Goal: Book appointment/travel/reservation

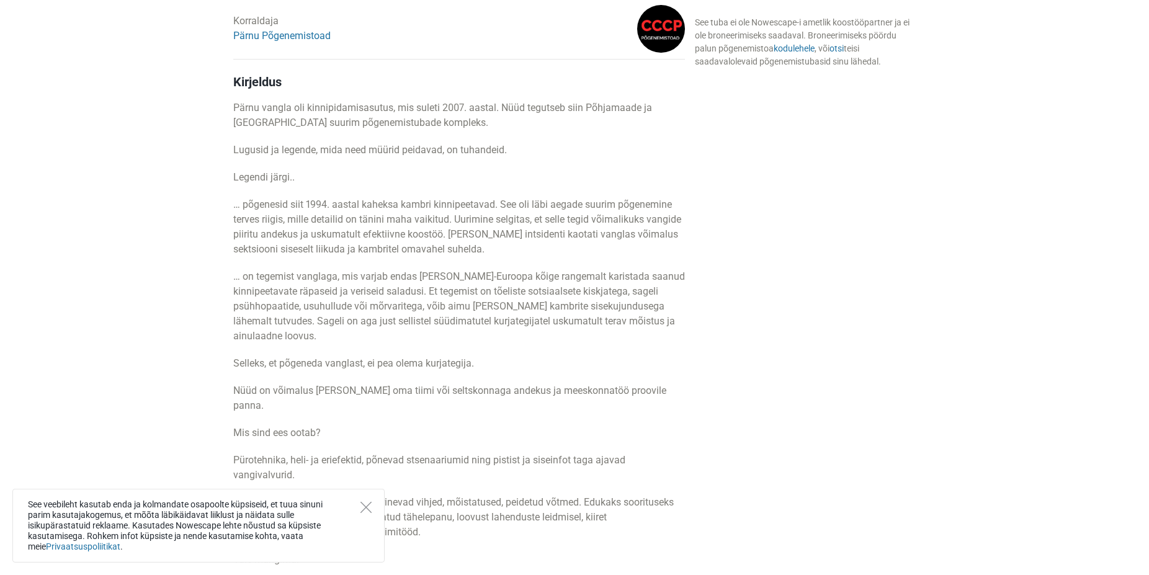
scroll to position [570, 0]
click at [386, 225] on p "… põgenesid siit 1994. aastal kaheksa kambri kinnipeetavad. See oli läbi aegade…" at bounding box center [459, 227] width 452 height 60
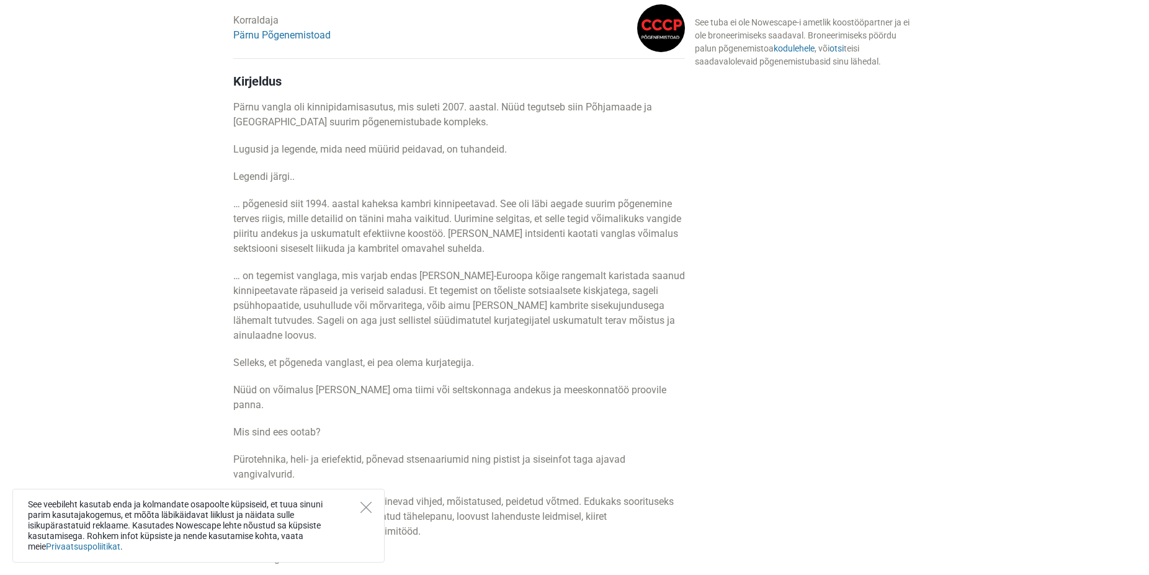
click at [449, 301] on p "… on tegemist vanglaga, mis varjab endas [PERSON_NAME]-Euroopa kõige rangemalt …" at bounding box center [459, 306] width 452 height 74
click at [606, 290] on p "… on tegemist vanglaga, mis varjab endas [PERSON_NAME]-Euroopa kõige rangemalt …" at bounding box center [459, 306] width 452 height 74
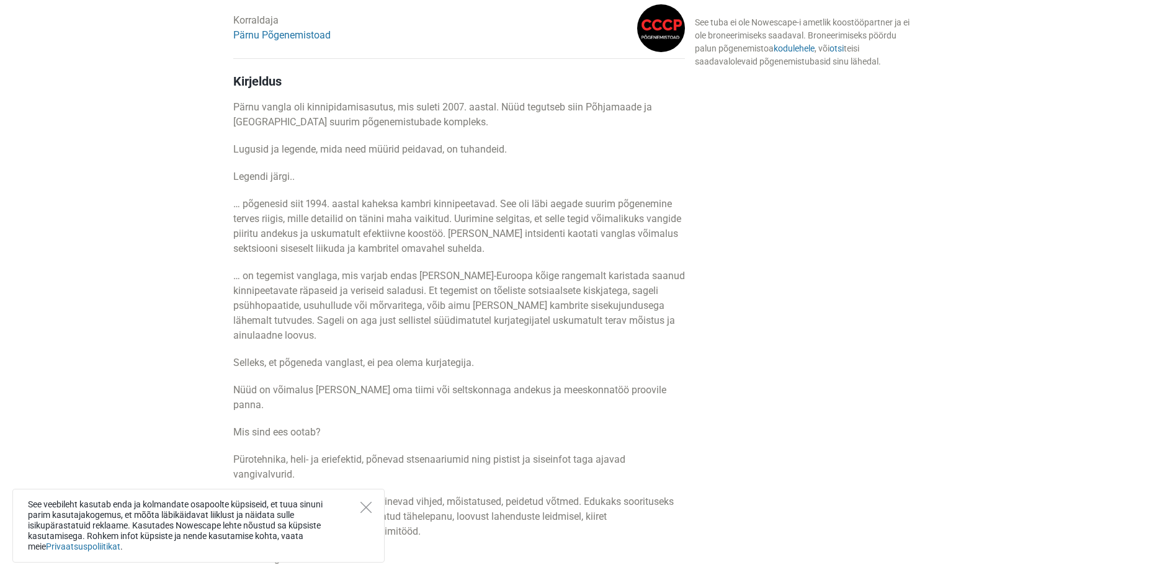
click at [606, 290] on p "… on tegemist vanglaga, mis varjab endas [PERSON_NAME]-Euroopa kõige rangemalt …" at bounding box center [459, 306] width 452 height 74
click at [395, 316] on p "… on tegemist vanglaga, mis varjab endas [PERSON_NAME]-Euroopa kõige rangemalt …" at bounding box center [459, 306] width 452 height 74
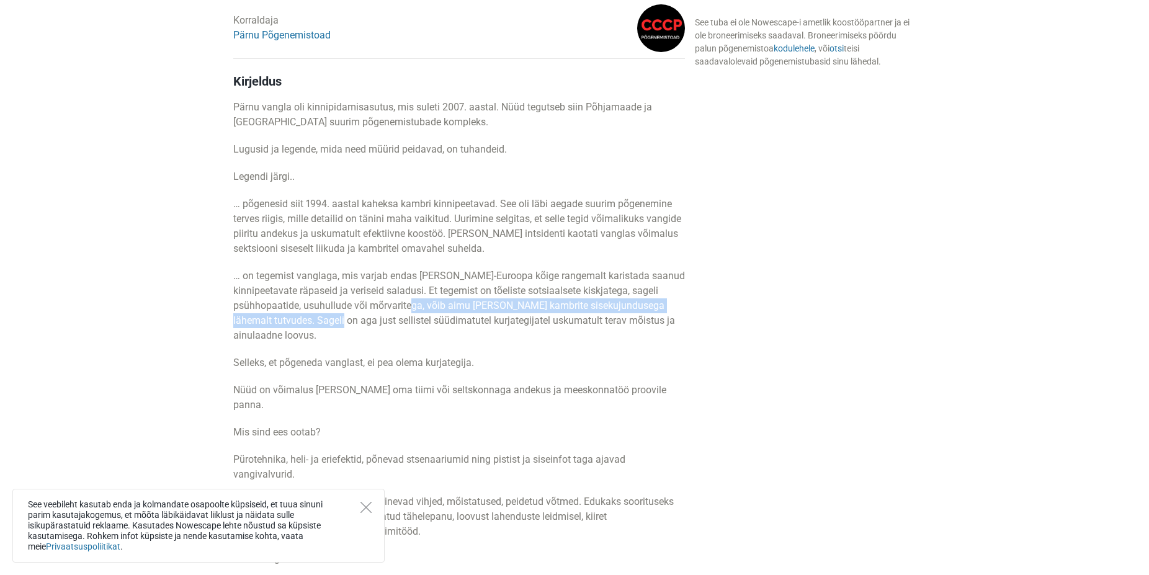
drag, startPoint x: 366, startPoint y: 314, endPoint x: 453, endPoint y: 310, distance: 87.0
click at [453, 310] on p "… on tegemist vanglaga, mis varjab endas [PERSON_NAME]-Euroopa kõige rangemalt …" at bounding box center [459, 306] width 452 height 74
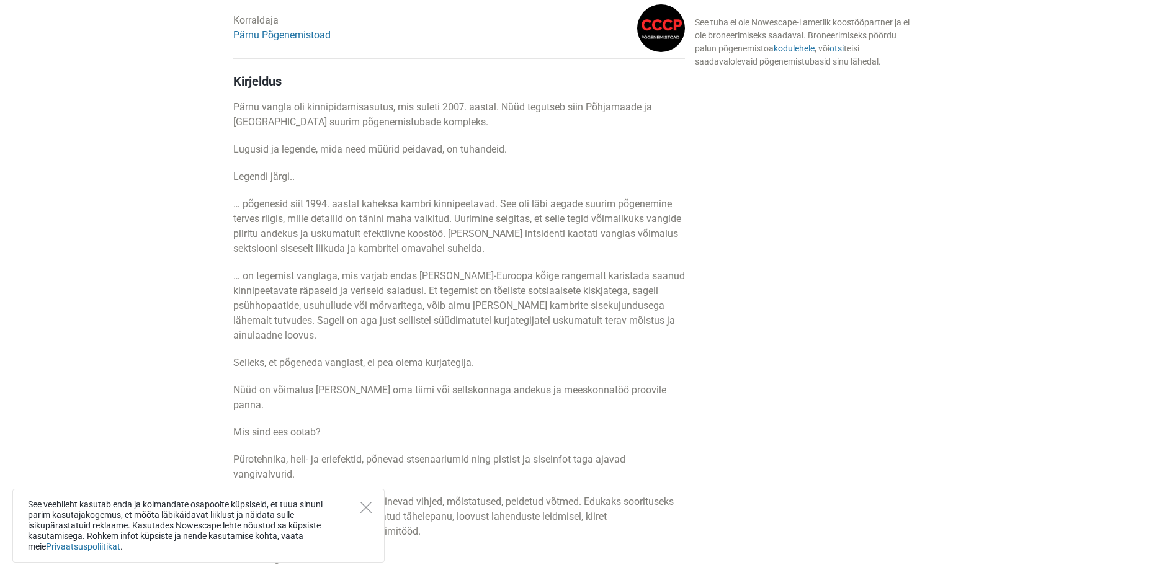
click at [453, 310] on p "… on tegemist vanglaga, mis varjab endas [PERSON_NAME]-Euroopa kõige rangemalt …" at bounding box center [459, 306] width 452 height 74
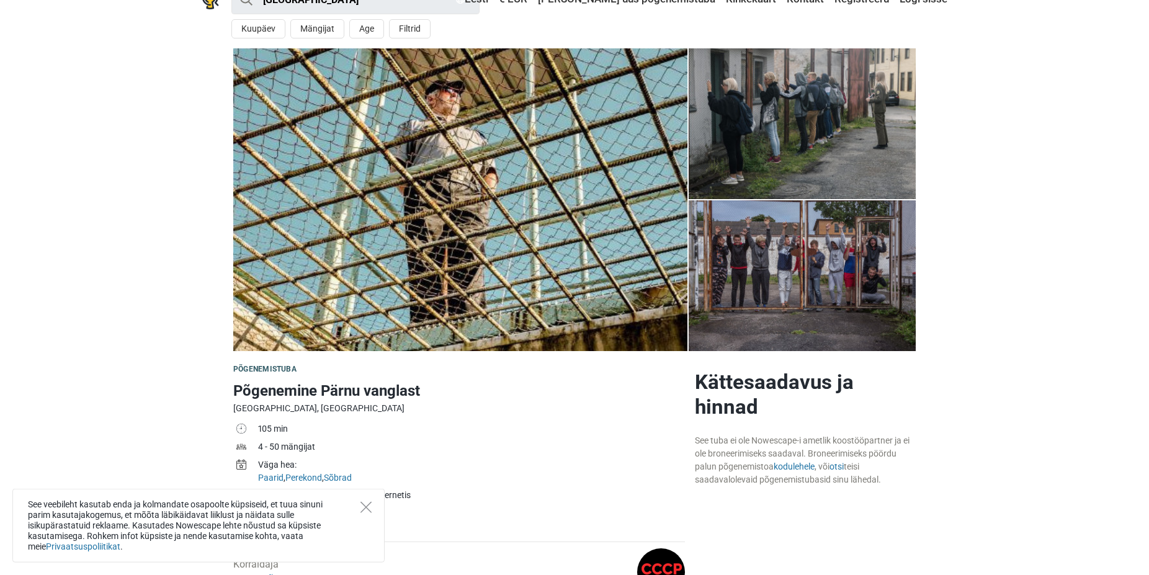
scroll to position [0, 0]
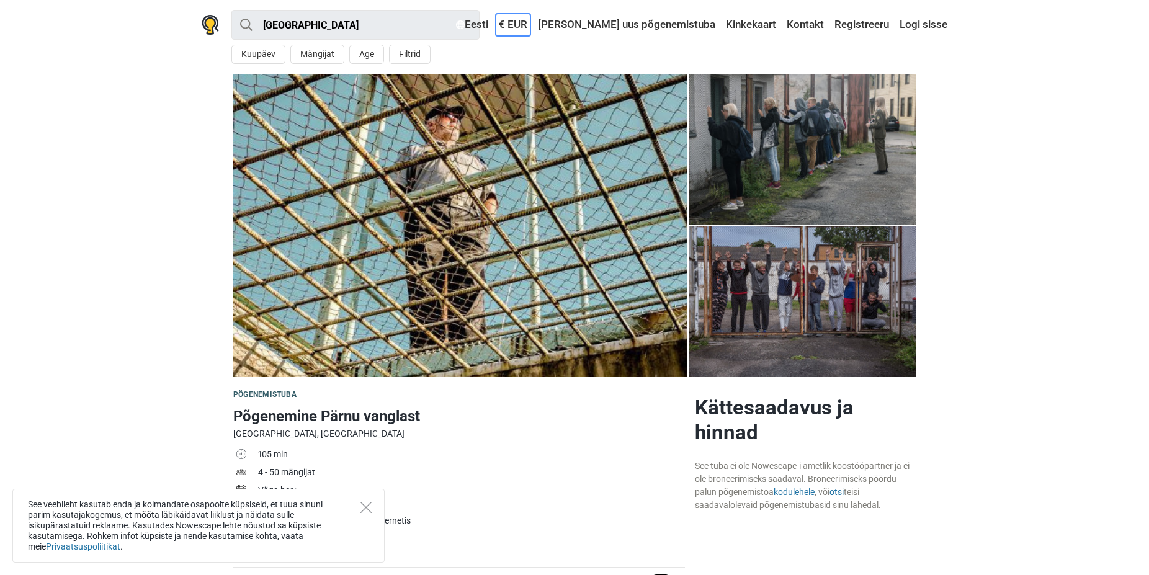
click at [530, 25] on link "€ EUR" at bounding box center [513, 25] width 35 height 22
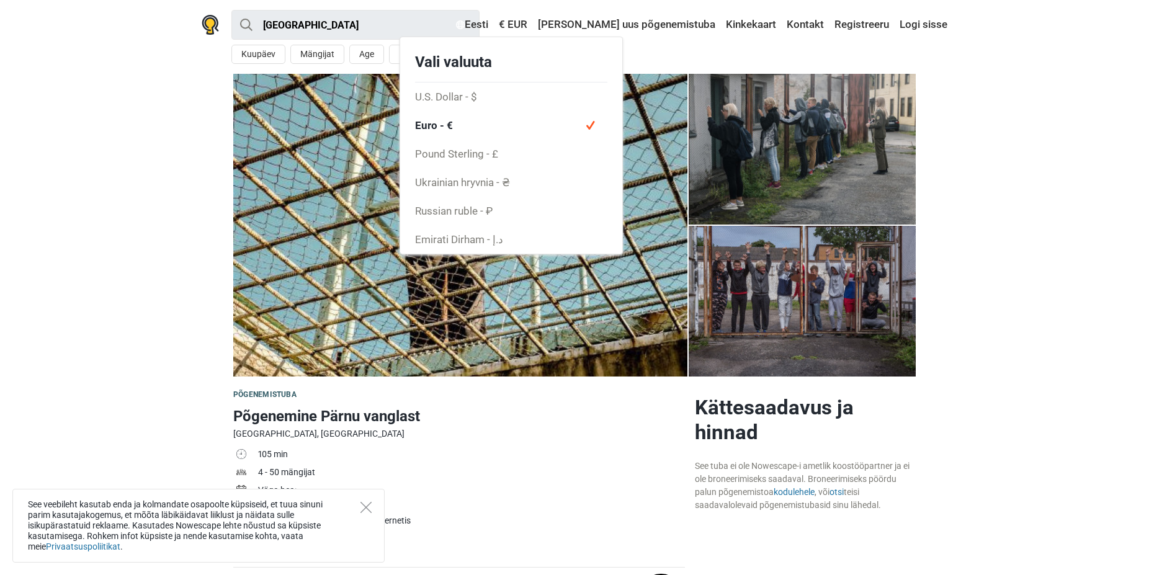
click at [132, 195] on section "1 2 3" at bounding box center [574, 225] width 1149 height 303
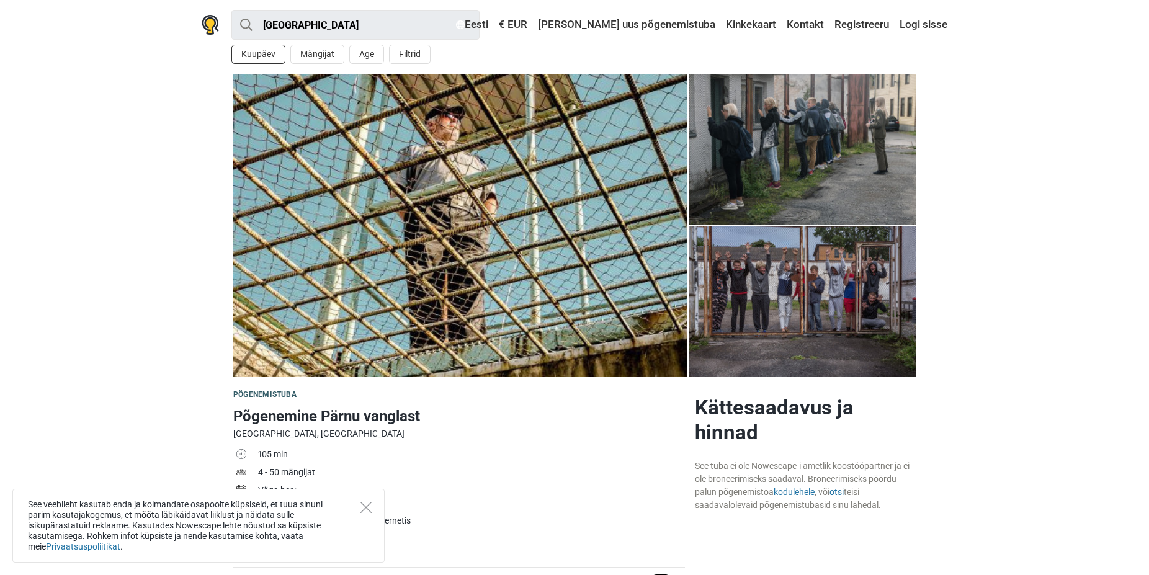
click at [251, 56] on button "Kuupäev" at bounding box center [258, 54] width 54 height 19
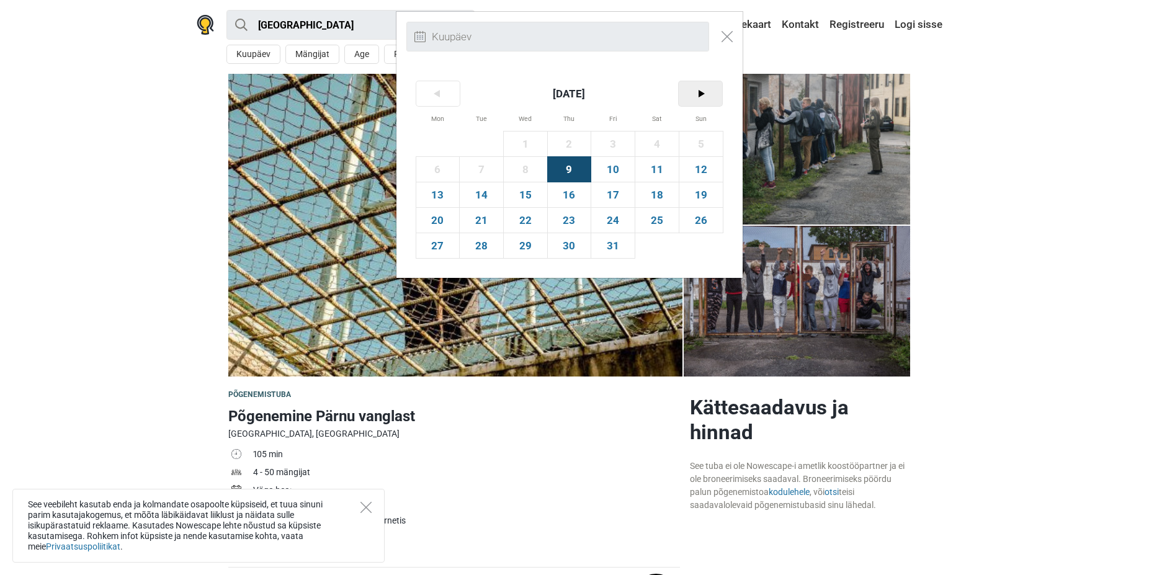
click at [700, 97] on span ">" at bounding box center [701, 93] width 44 height 25
click at [657, 138] on span "1" at bounding box center [656, 144] width 43 height 25
type input "1. november (L)"
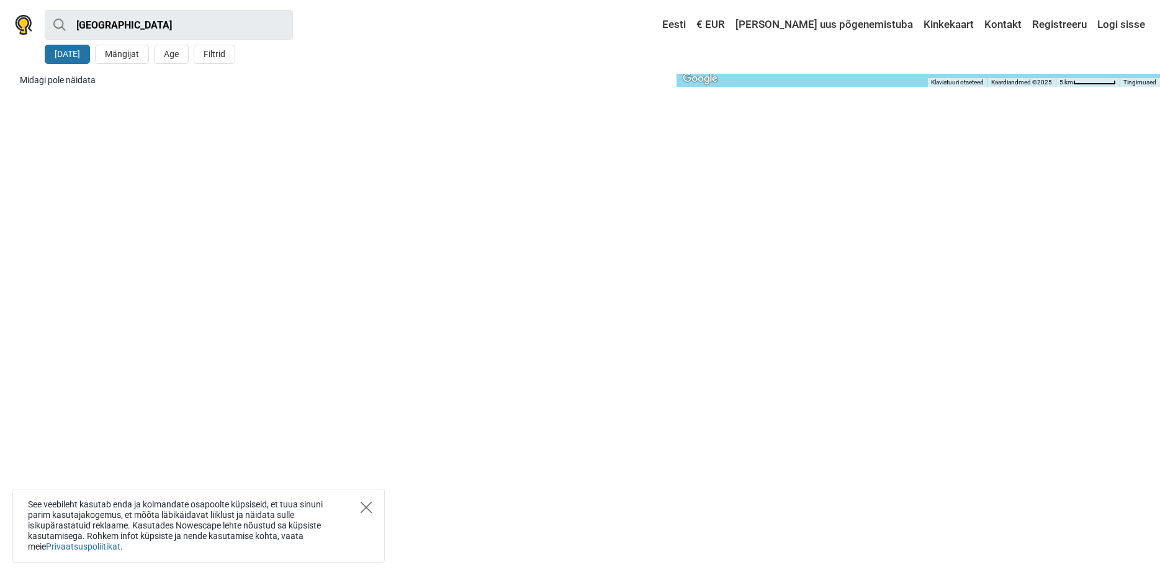
click at [369, 512] on icon "Close" at bounding box center [365, 507] width 11 height 11
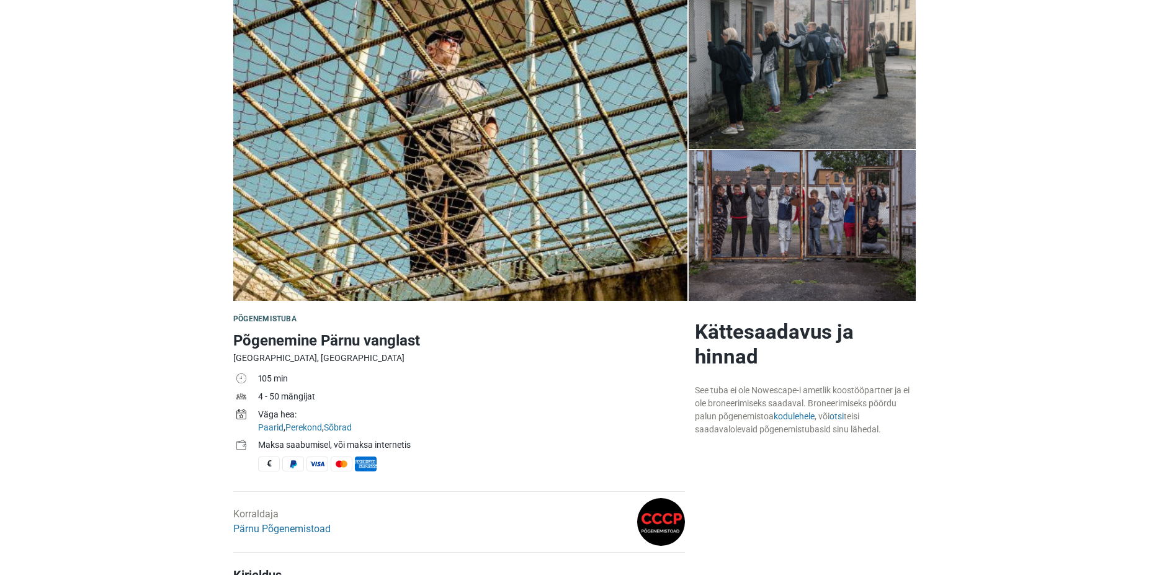
scroll to position [16, 0]
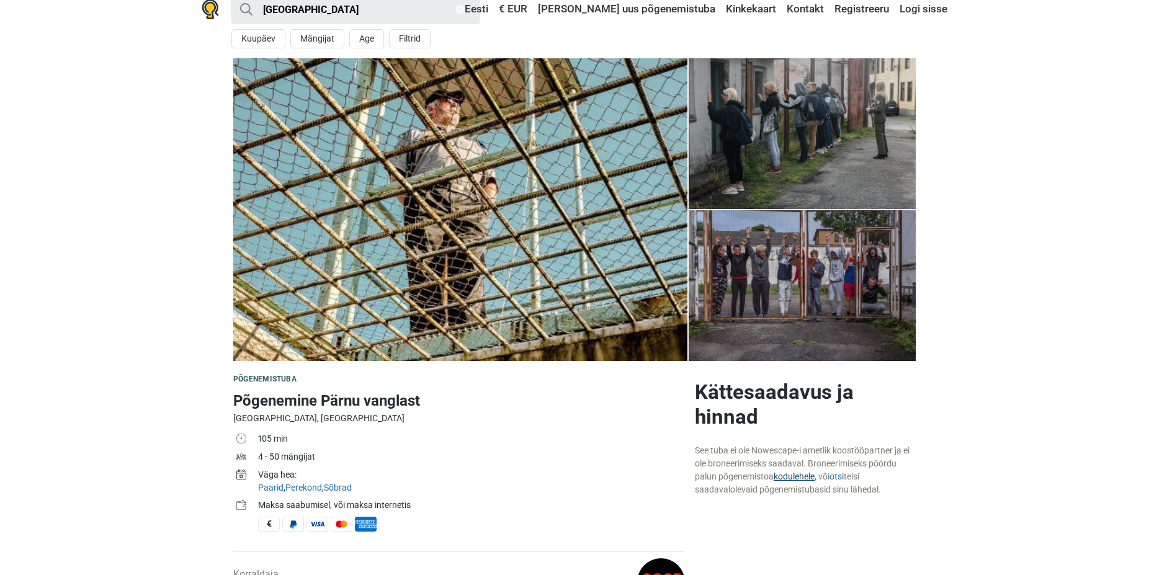
click at [803, 473] on link "kodulehele" at bounding box center [794, 477] width 41 height 10
